Goal: Task Accomplishment & Management: Use online tool/utility

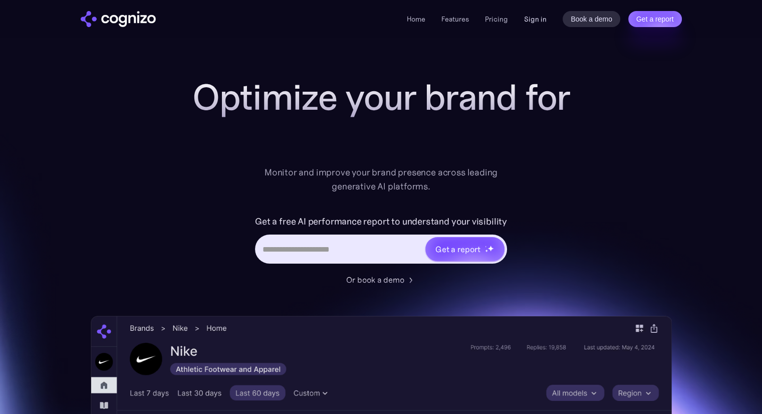
click at [533, 18] on link "Sign in" at bounding box center [535, 19] width 23 height 12
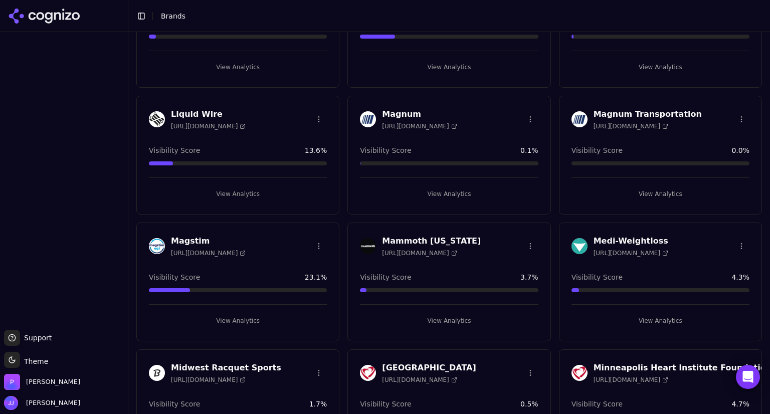
scroll to position [1764, 0]
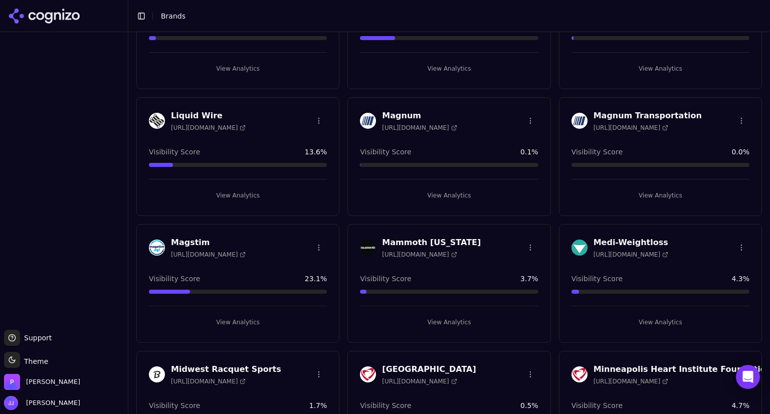
click at [420, 237] on h3 "Mammoth [US_STATE]" at bounding box center [431, 243] width 99 height 12
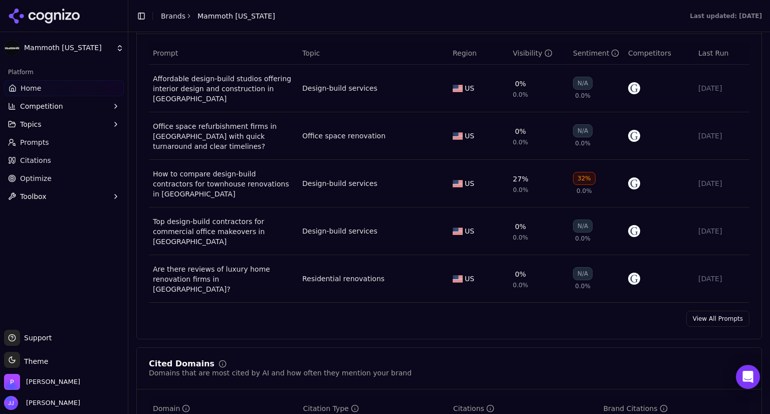
scroll to position [768, 0]
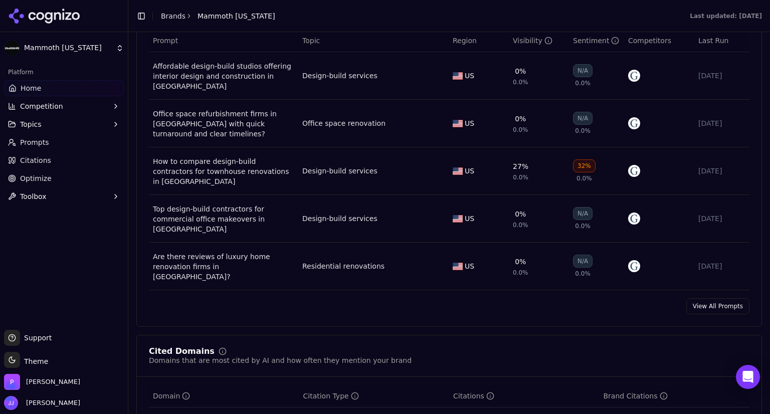
click at [698, 298] on link "View All Prompts" at bounding box center [717, 306] width 63 height 16
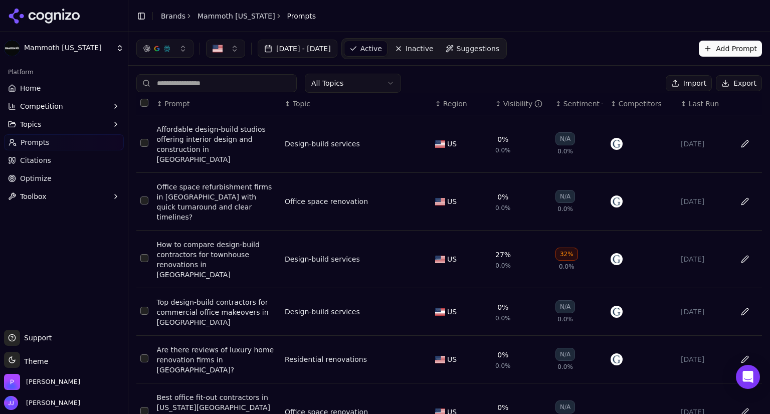
click at [179, 54] on button "button" at bounding box center [164, 49] width 57 height 18
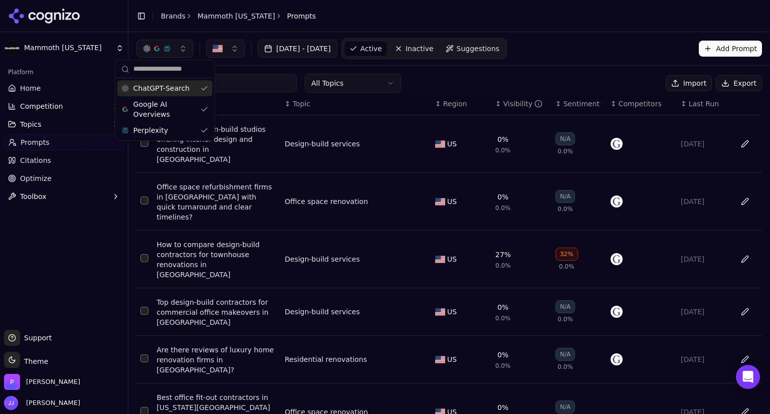
click at [205, 84] on div "ChatGPT-Search" at bounding box center [164, 88] width 95 height 16
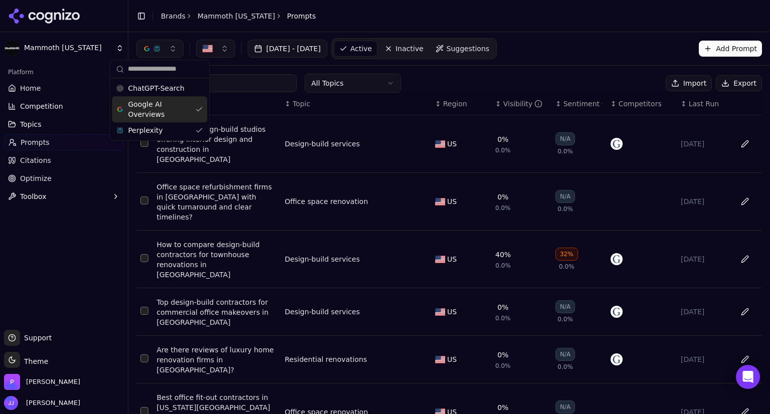
click at [196, 111] on div "Google AI Overviews" at bounding box center [159, 109] width 95 height 26
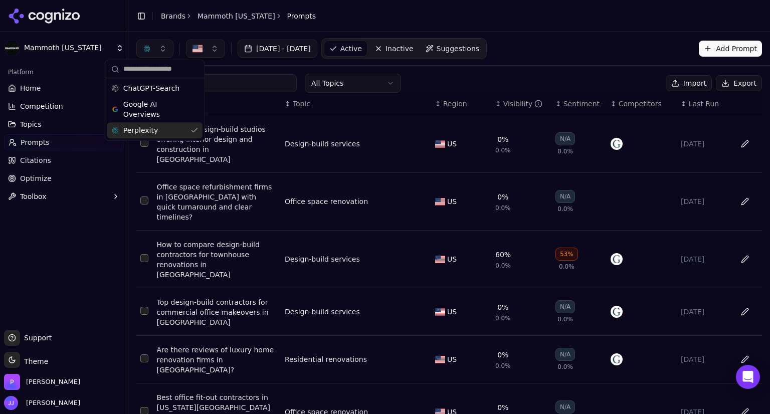
click at [194, 129] on div "Perplexity" at bounding box center [154, 130] width 95 height 16
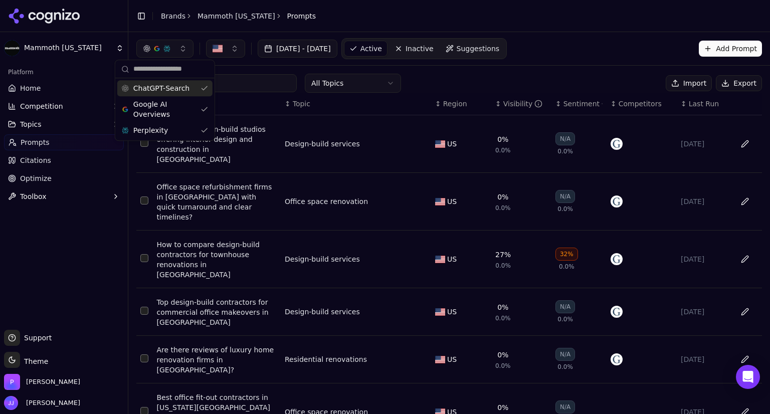
click at [204, 83] on div "ChatGPT-Search" at bounding box center [164, 88] width 95 height 16
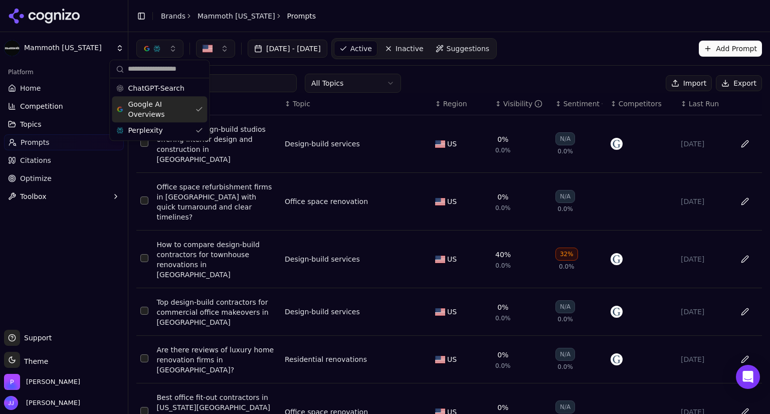
click at [201, 112] on div "Google AI Overviews" at bounding box center [159, 109] width 95 height 26
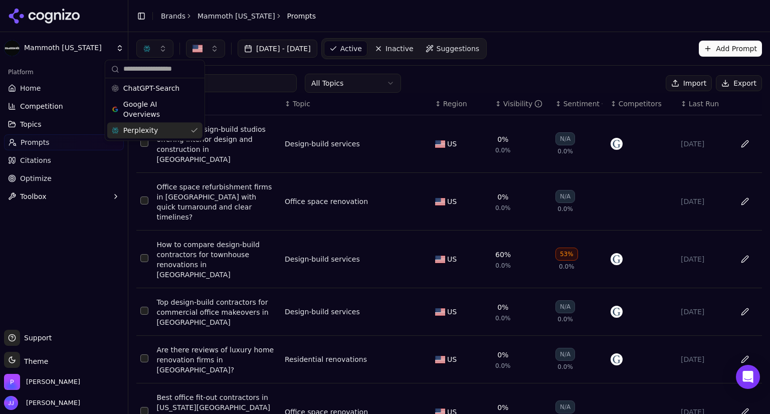
click at [197, 129] on div "Perplexity" at bounding box center [154, 130] width 95 height 16
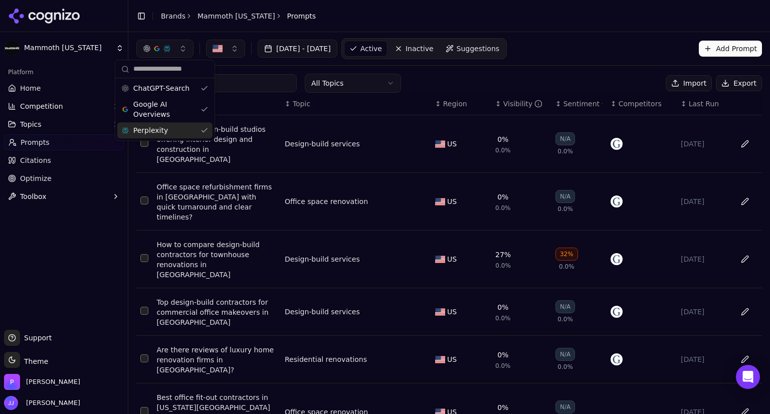
drag, startPoint x: 205, startPoint y: 132, endPoint x: 195, endPoint y: 130, distance: 9.7
click at [195, 130] on div "Perplexity" at bounding box center [164, 130] width 95 height 16
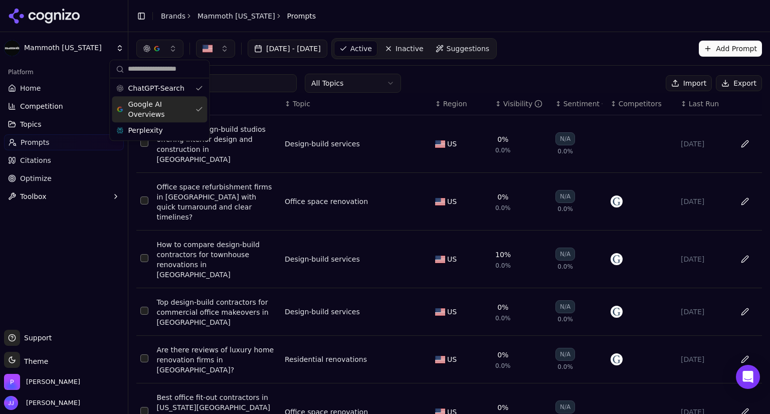
click at [194, 107] on div "Google AI Overviews" at bounding box center [159, 109] width 95 height 26
click at [533, 73] on div "All Topics Import Export ↕ Prompt ↕ Topic ↕ Region ↕ Visibility ↕ Sentiment ↕ C…" at bounding box center [448, 375] width 641 height 618
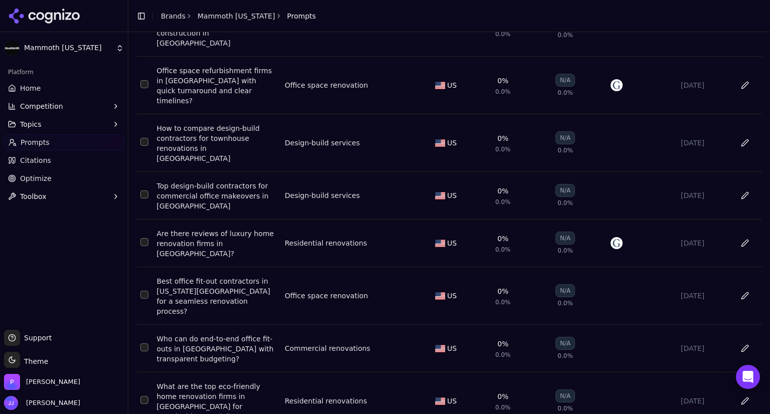
scroll to position [116, 0]
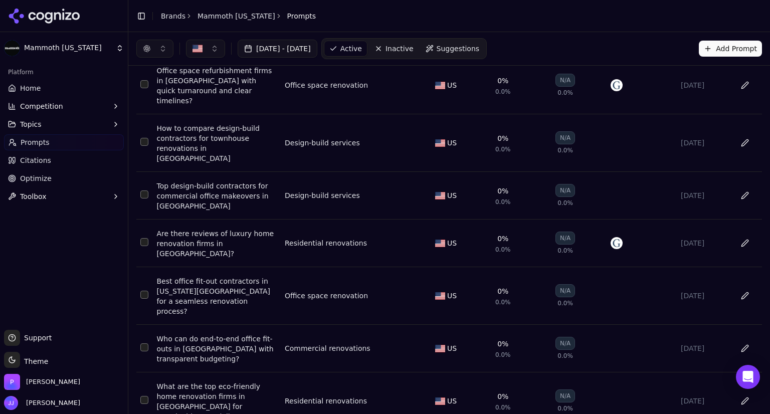
drag, startPoint x: 231, startPoint y: 183, endPoint x: 210, endPoint y: 183, distance: 20.5
click at [210, 183] on td "Top design-build contractors for commercial office makeovers in [GEOGRAPHIC_DAT…" at bounding box center [217, 196] width 128 height 48
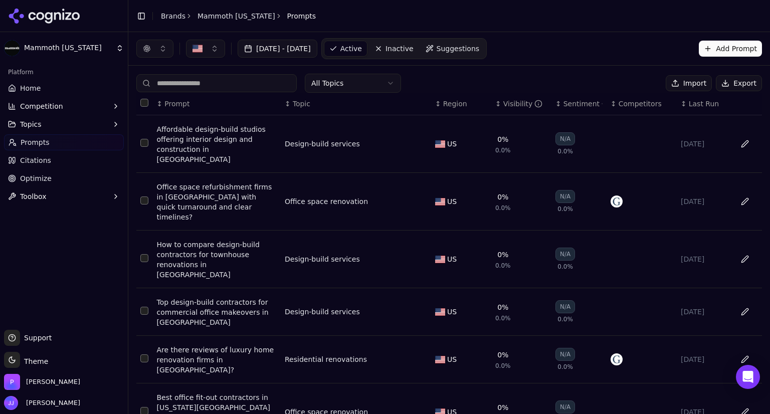
click at [736, 85] on button "Export" at bounding box center [739, 83] width 46 height 16
